Goal: Use online tool/utility: Utilize a website feature to perform a specific function

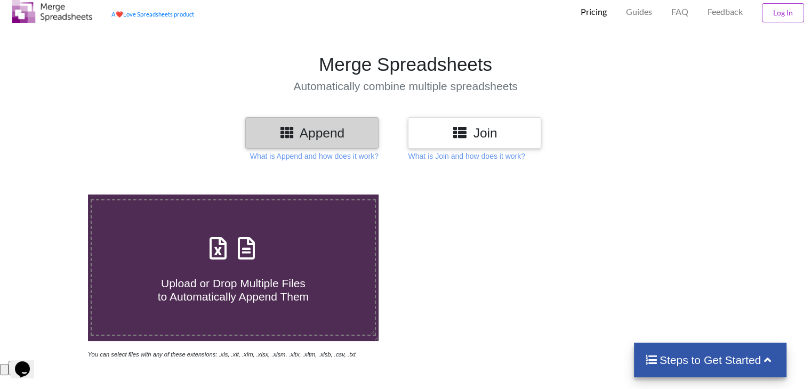
click at [309, 242] on div "Upload or Drop Multiple Files to Automatically Append Them" at bounding box center [233, 268] width 282 height 72
click at [55, 195] on input "Upload or Drop Multiple Files to Automatically Append Them" at bounding box center [55, 195] width 0 height 0
type input "C:\fakepath\KEF Schedule PK1.xlsx"
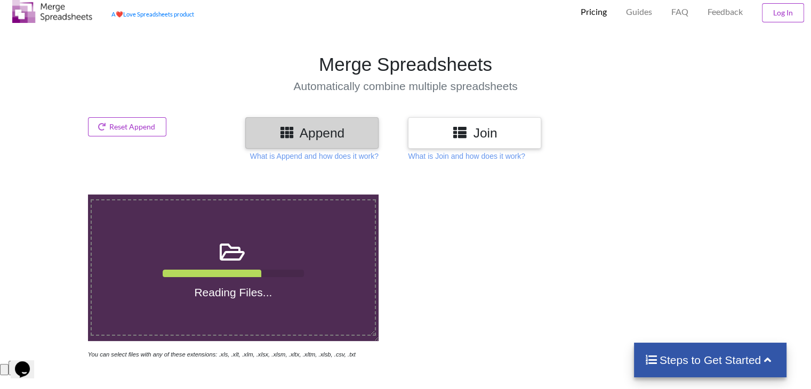
click at [627, 287] on div at bounding box center [577, 277] width 344 height 165
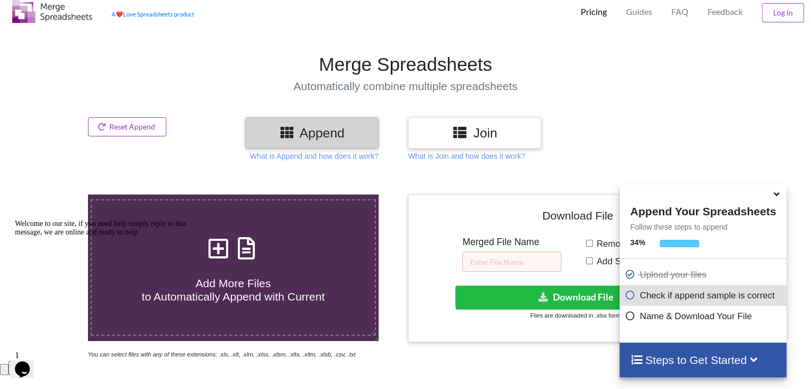
scroll to position [421, 0]
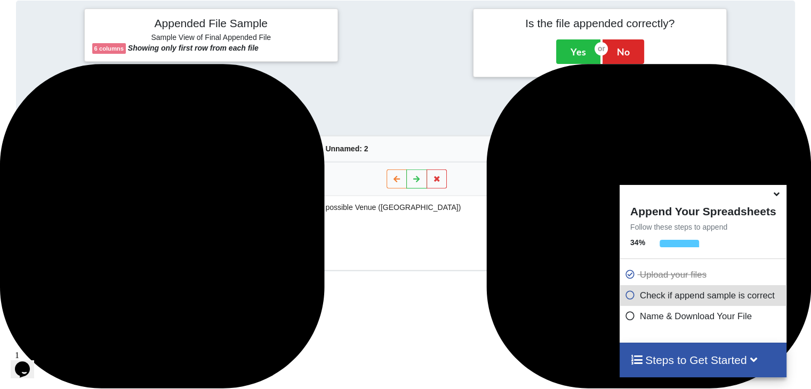
click at [710, 371] on div "Steps to Get Started" at bounding box center [702, 360] width 167 height 35
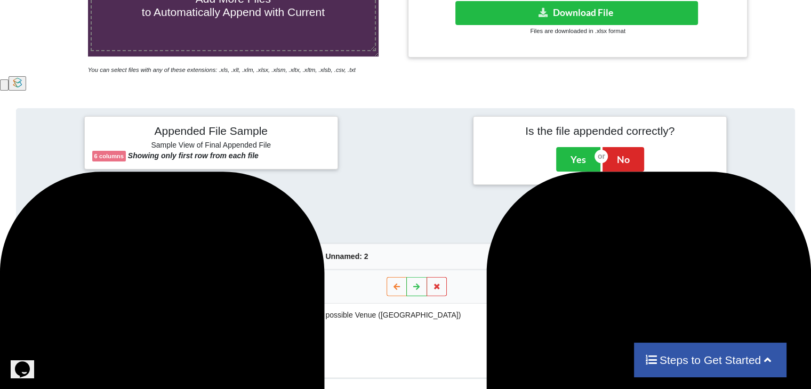
scroll to position [321, 0]
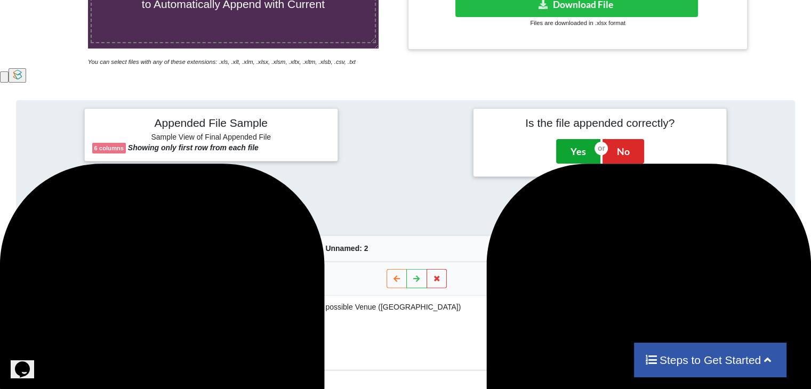
click at [579, 156] on button "Yes" at bounding box center [578, 151] width 44 height 25
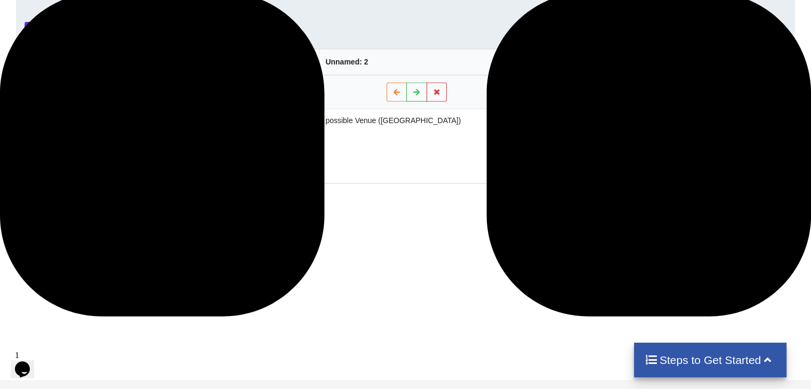
scroll to position [495, 0]
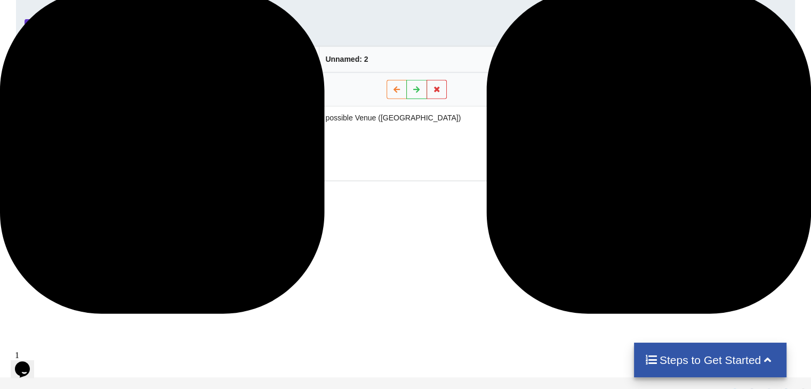
click at [699, 349] on div "Steps to Get Started" at bounding box center [710, 360] width 153 height 35
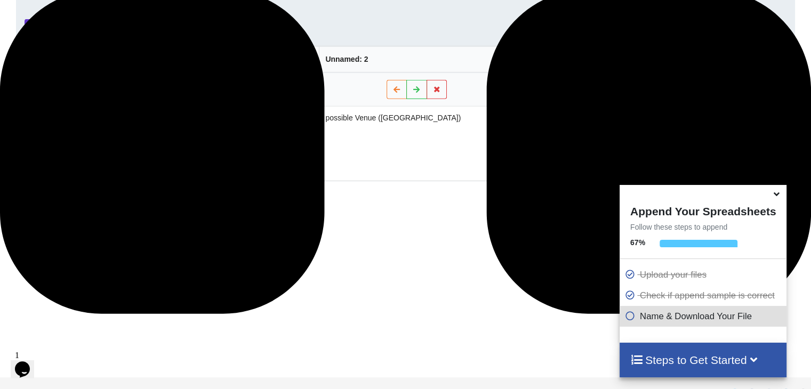
click at [650, 320] on p "Name & Download Your File" at bounding box center [704, 316] width 159 height 13
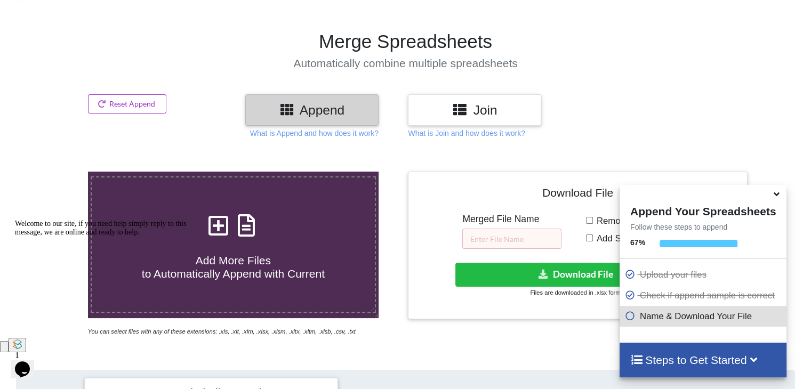
scroll to position [50, 0]
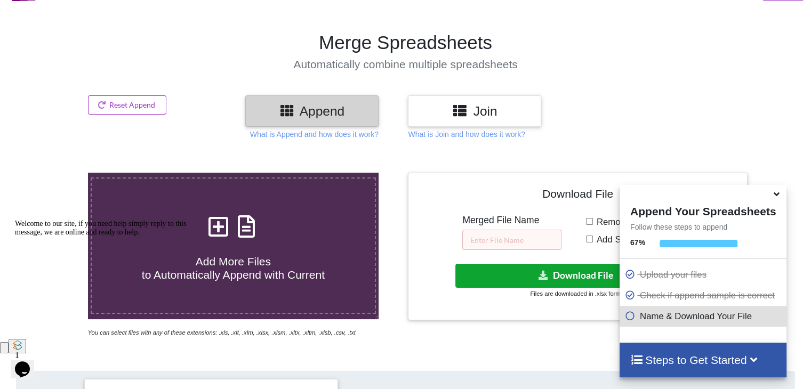
click at [566, 276] on button "Download File" at bounding box center [576, 276] width 243 height 24
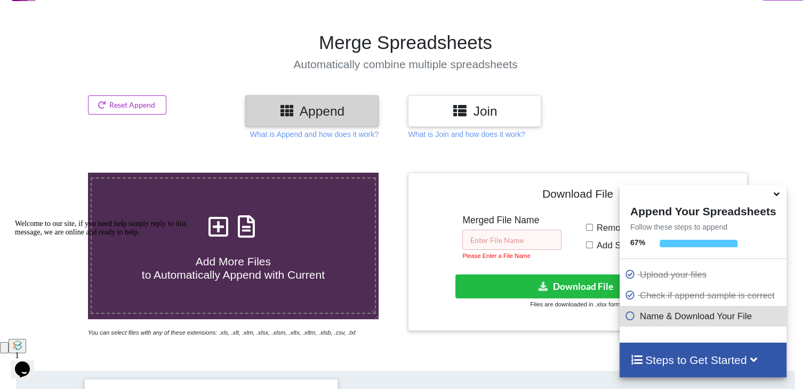
click at [492, 238] on input "text" at bounding box center [511, 240] width 99 height 20
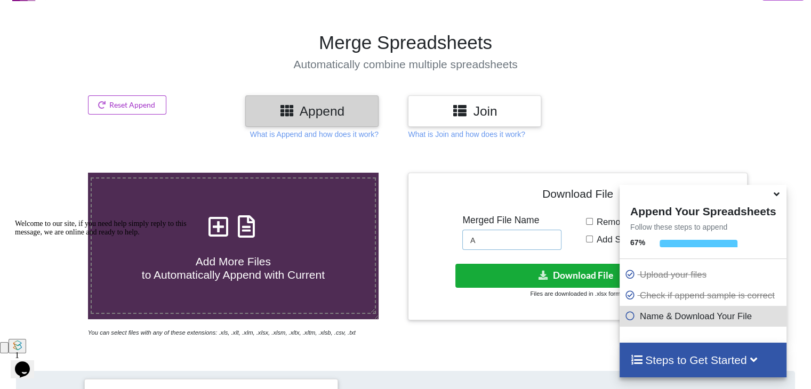
type input "A"
click at [577, 270] on button "Download File" at bounding box center [576, 276] width 243 height 24
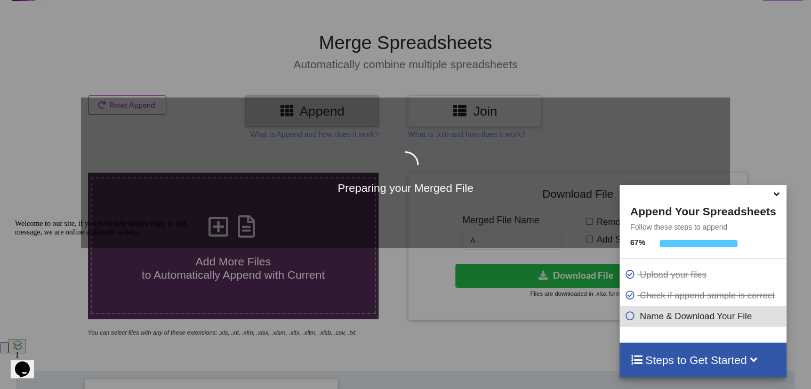
click at [776, 197] on icon at bounding box center [776, 193] width 11 height 10
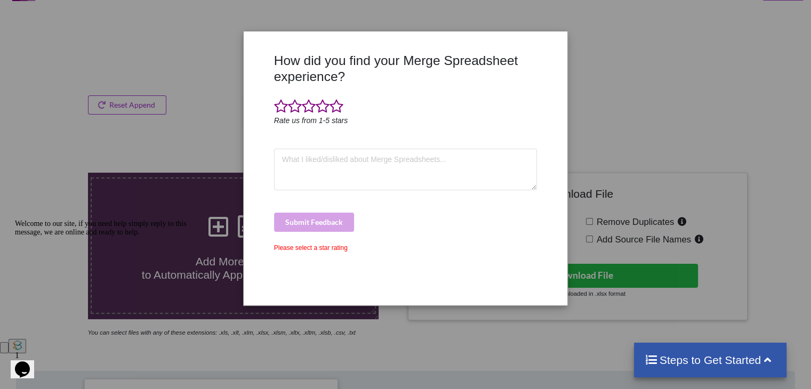
click at [686, 141] on div "How did you find your Merge Spreadsheet experience? Rate us from 1-5 stars Subm…" at bounding box center [405, 194] width 811 height 389
